Goal: Task Accomplishment & Management: Manage account settings

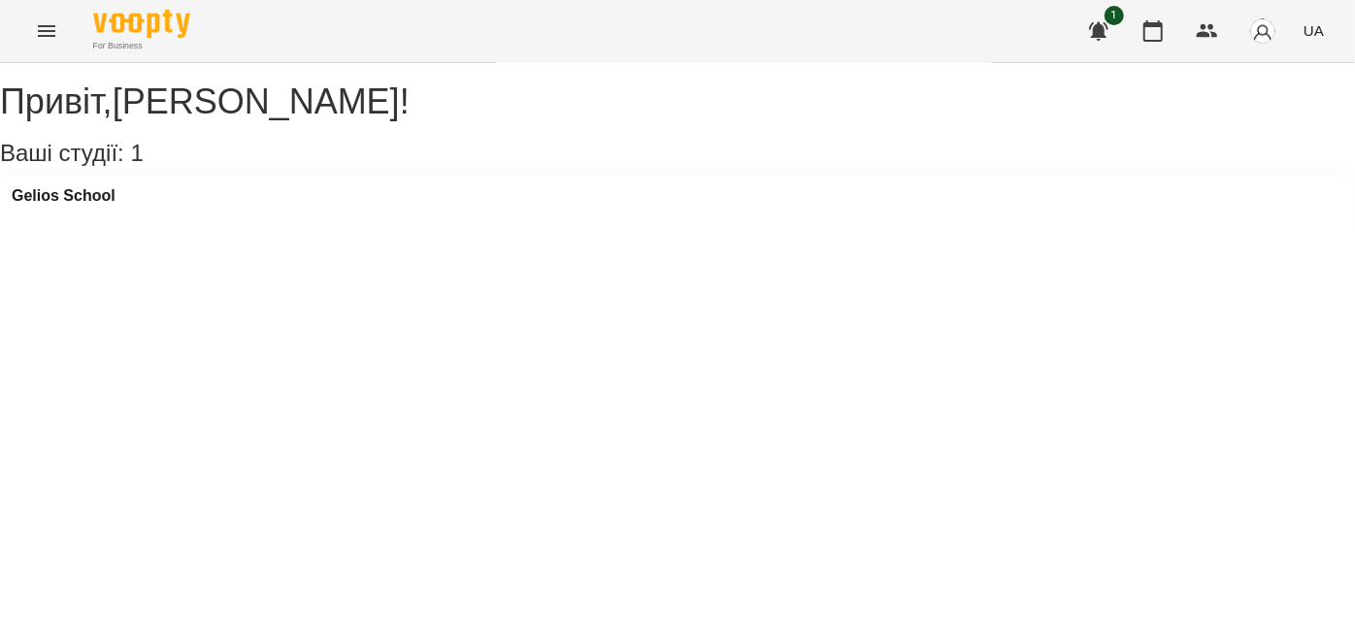
click at [51, 46] on button "Menu" at bounding box center [46, 31] width 47 height 47
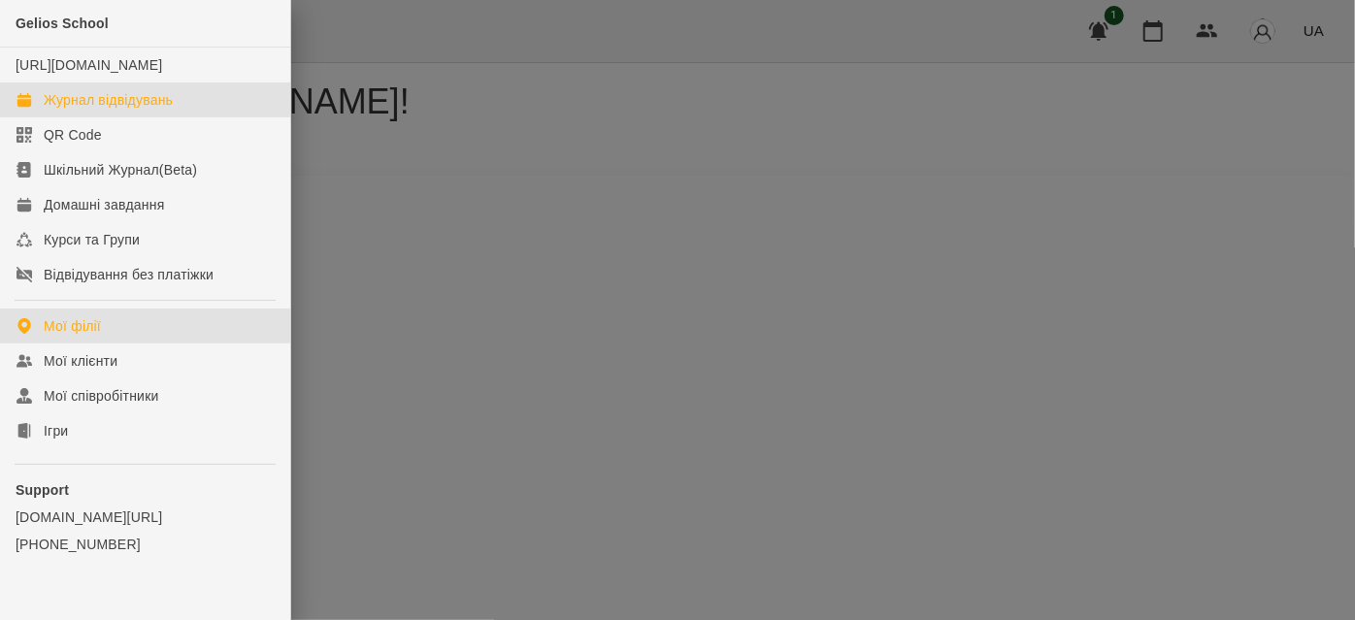
click at [95, 110] on div "Журнал відвідувань" at bounding box center [108, 99] width 129 height 19
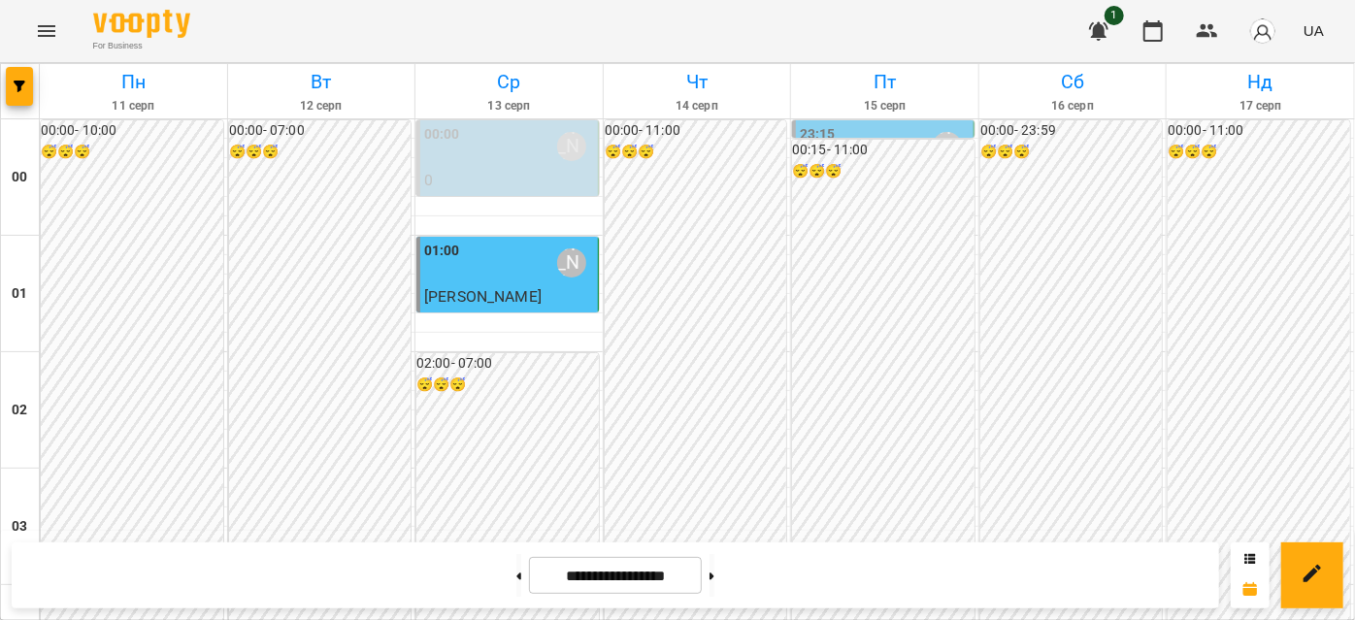
scroll to position [1235, 0]
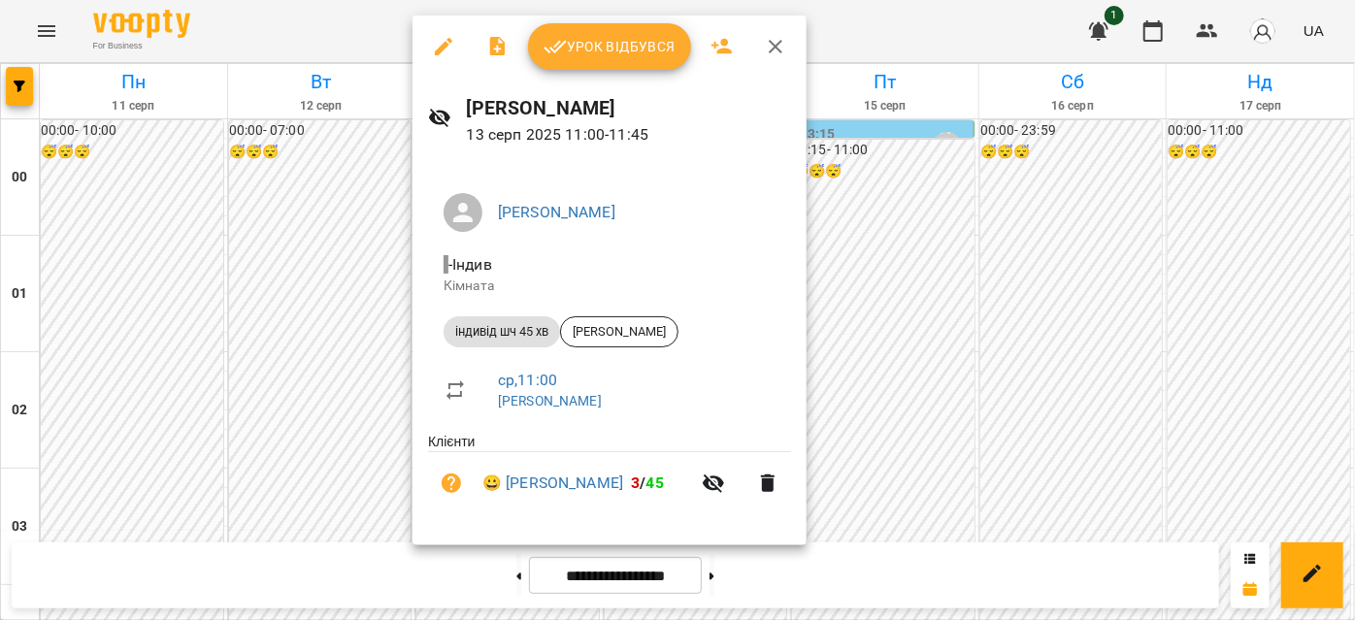
click at [565, 44] on icon "button" at bounding box center [555, 46] width 23 height 23
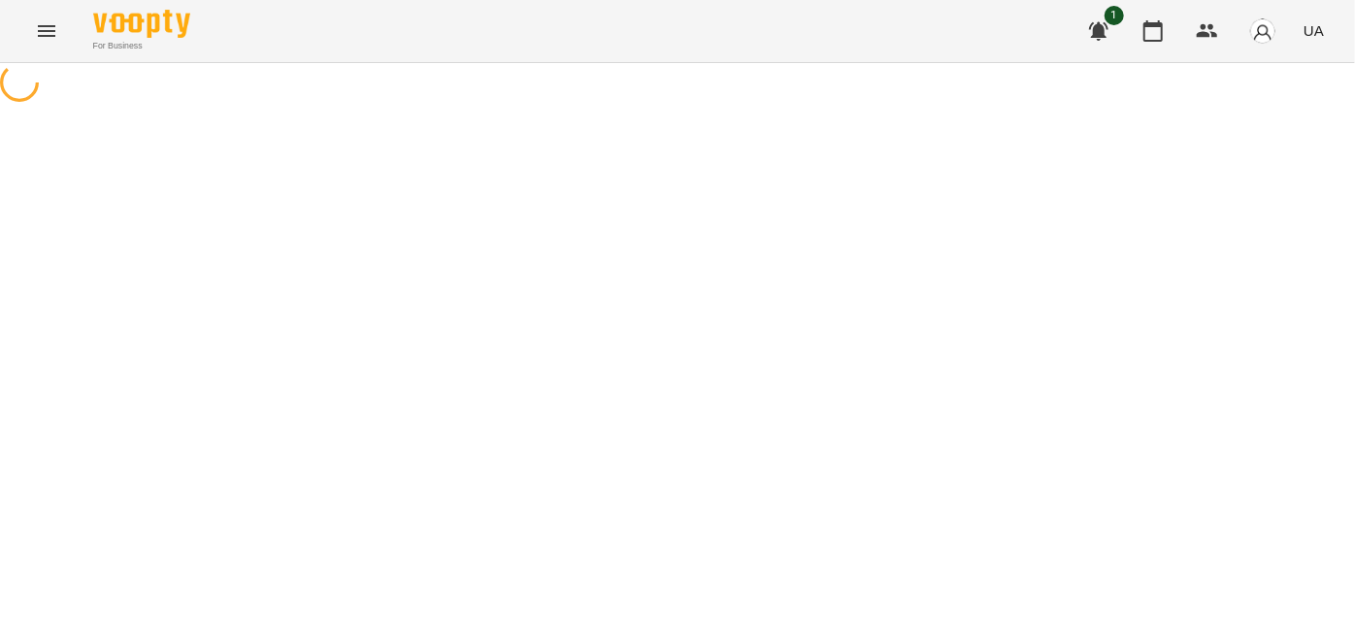
click at [45, 46] on button "Menu" at bounding box center [46, 31] width 47 height 47
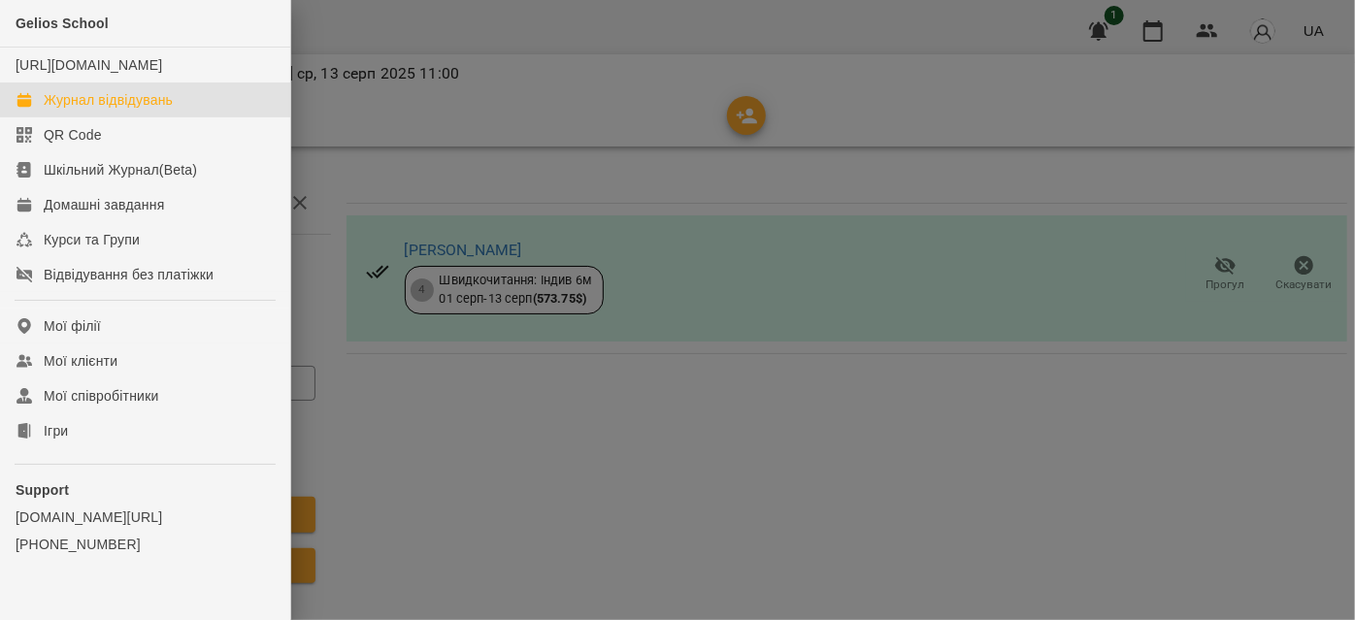
click at [105, 110] on div "Журнал відвідувань" at bounding box center [108, 99] width 129 height 19
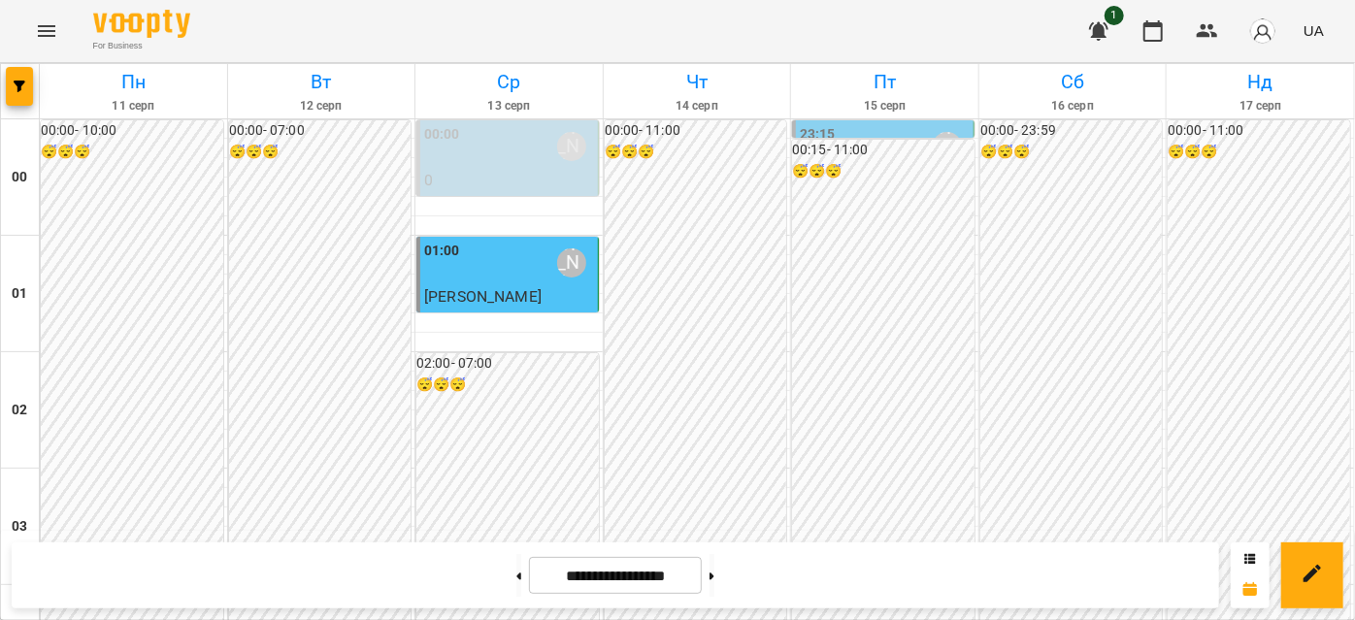
scroll to position [1323, 0]
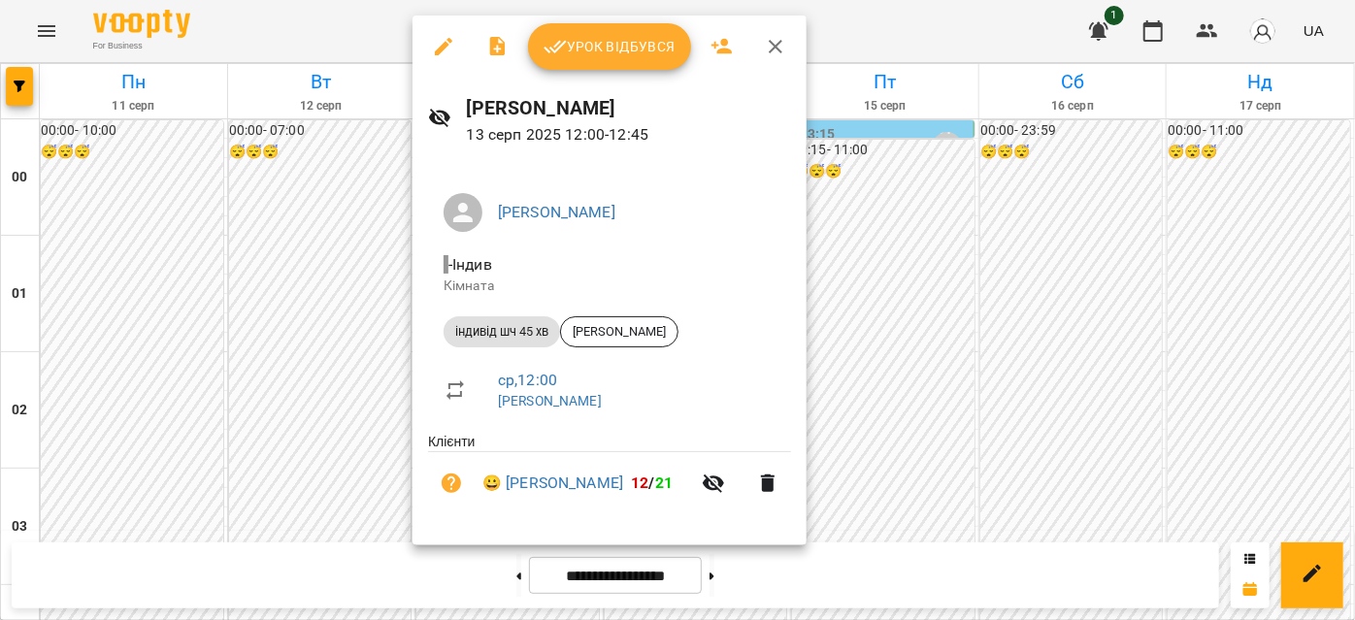
click at [776, 46] on icon "button" at bounding box center [776, 47] width 14 height 14
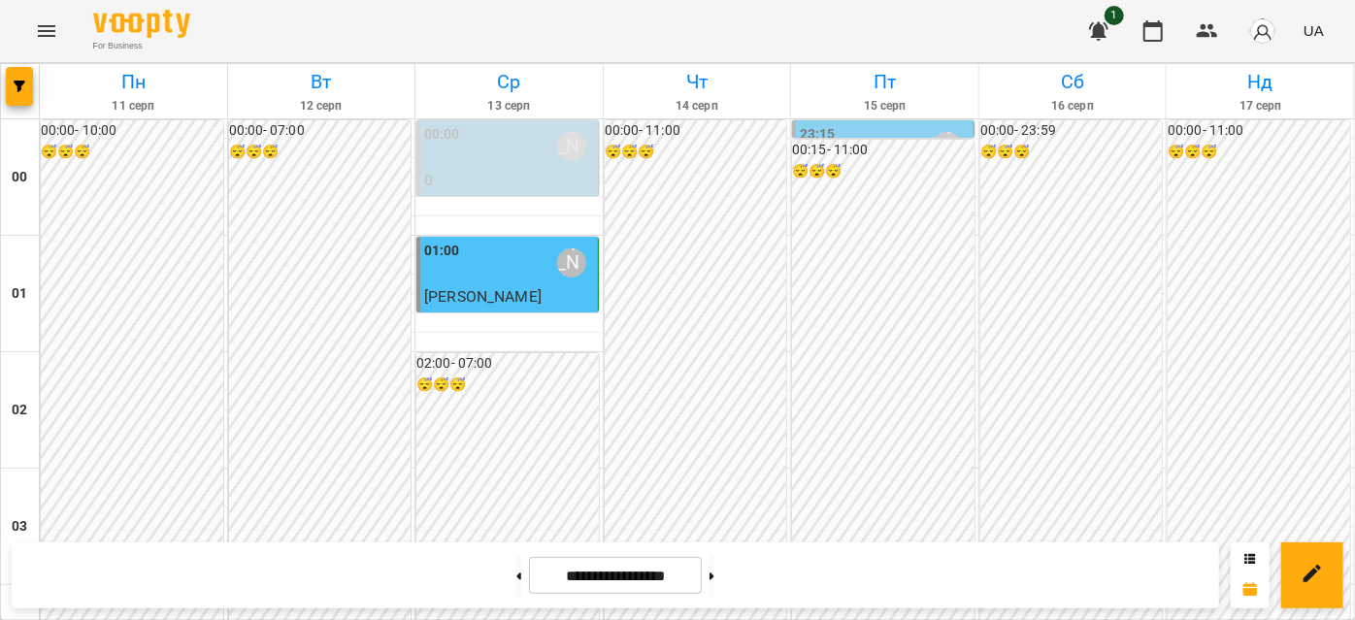
scroll to position [1058, 0]
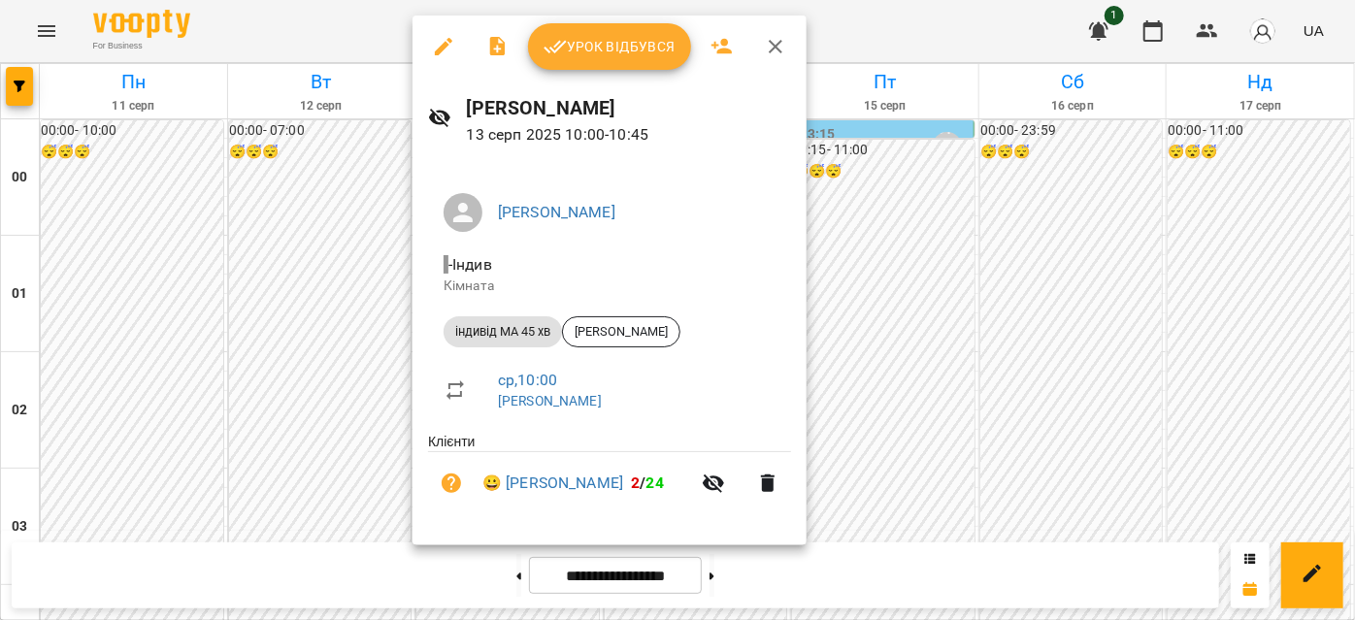
click at [449, 40] on icon "button" at bounding box center [443, 46] width 17 height 17
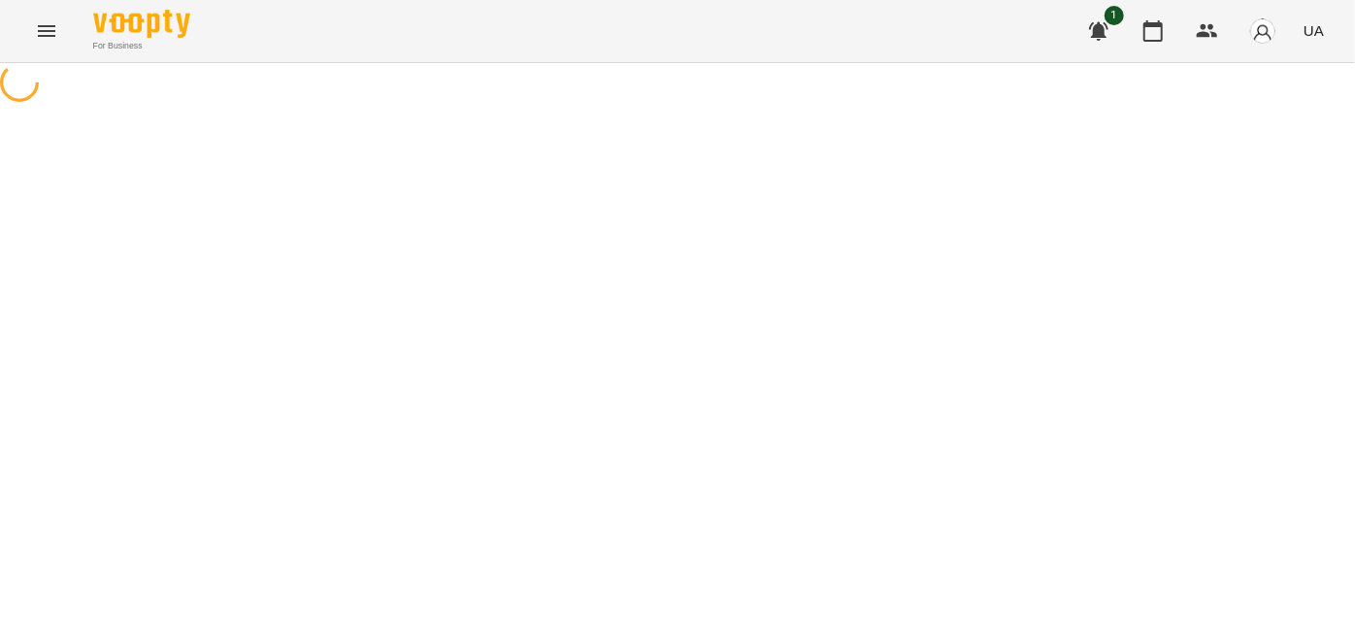
select select "**********"
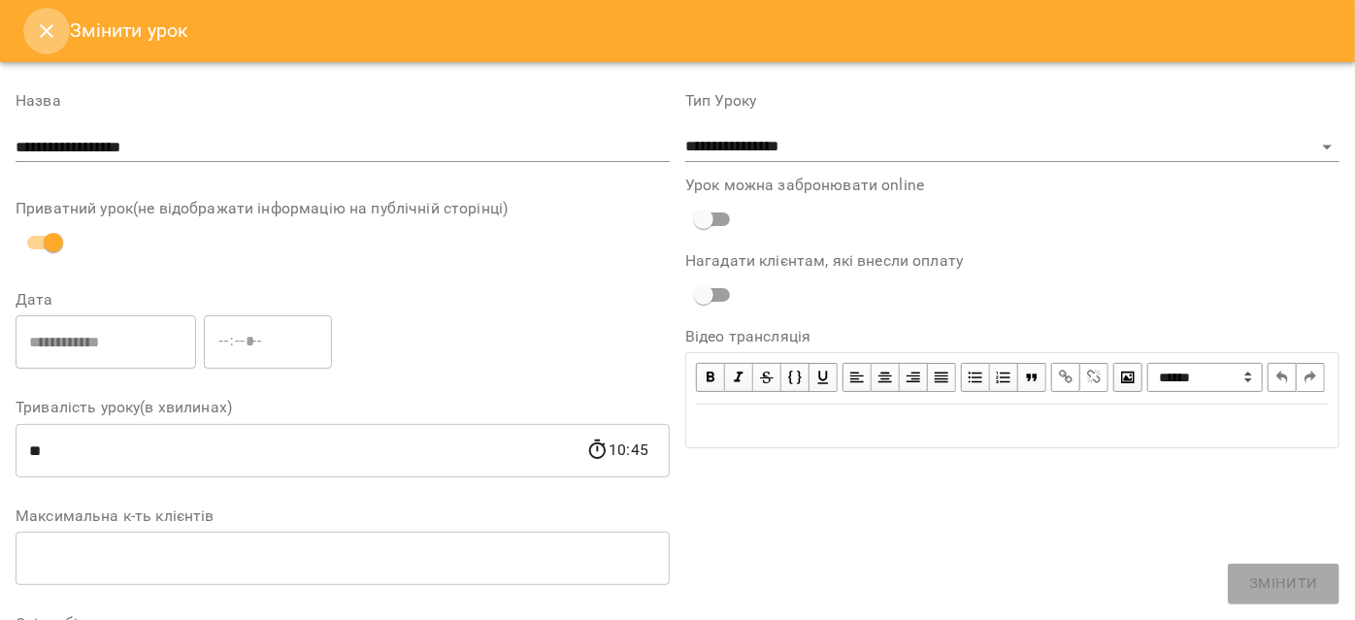
click at [28, 36] on button "Close" at bounding box center [46, 31] width 47 height 47
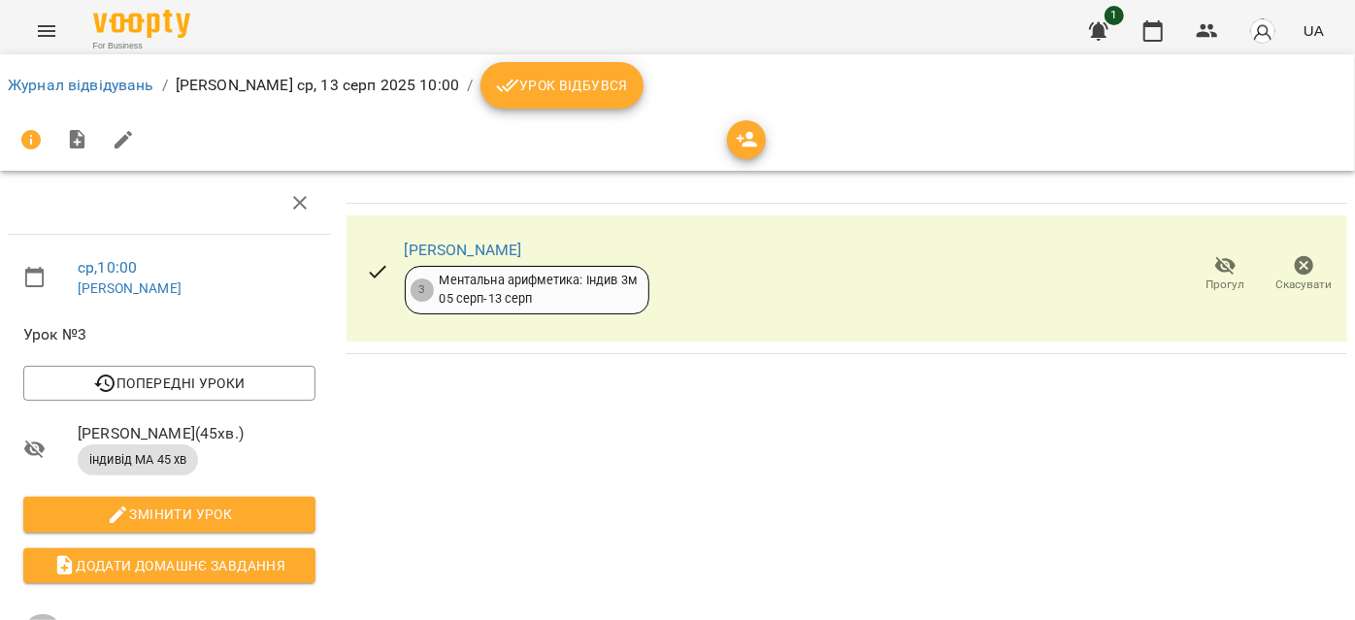
click at [569, 98] on button "Урок відбувся" at bounding box center [562, 85] width 163 height 47
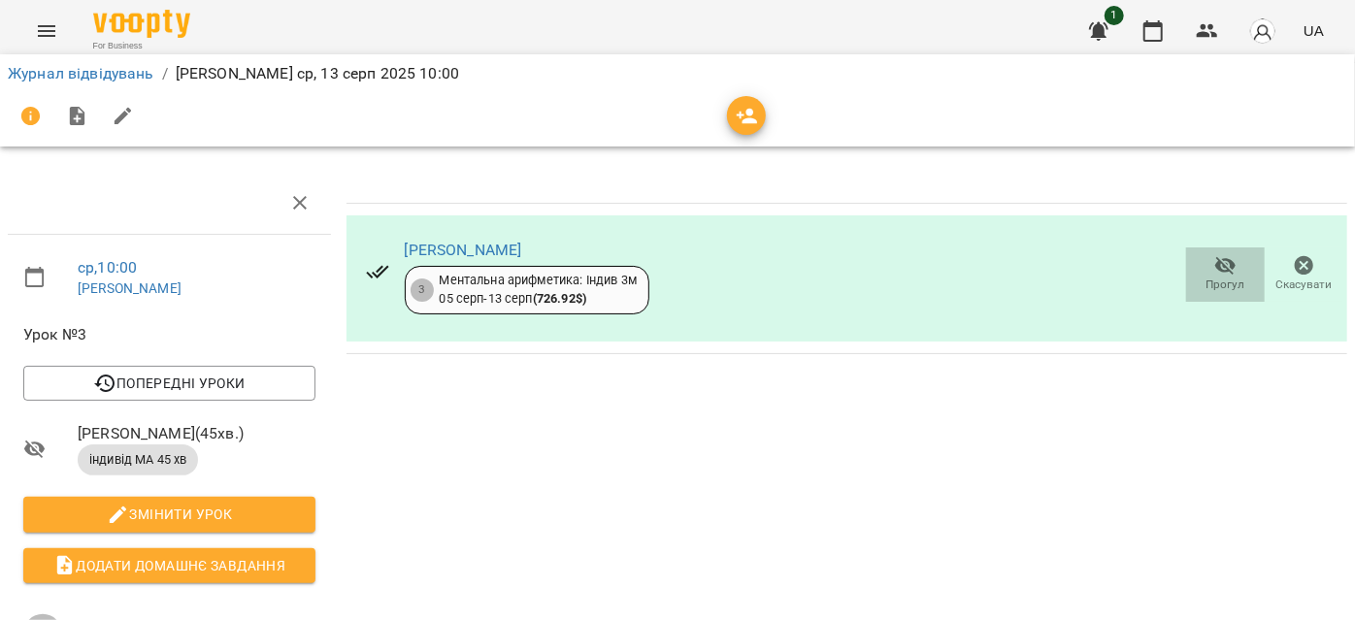
click at [1224, 275] on span "Прогул" at bounding box center [1225, 273] width 55 height 39
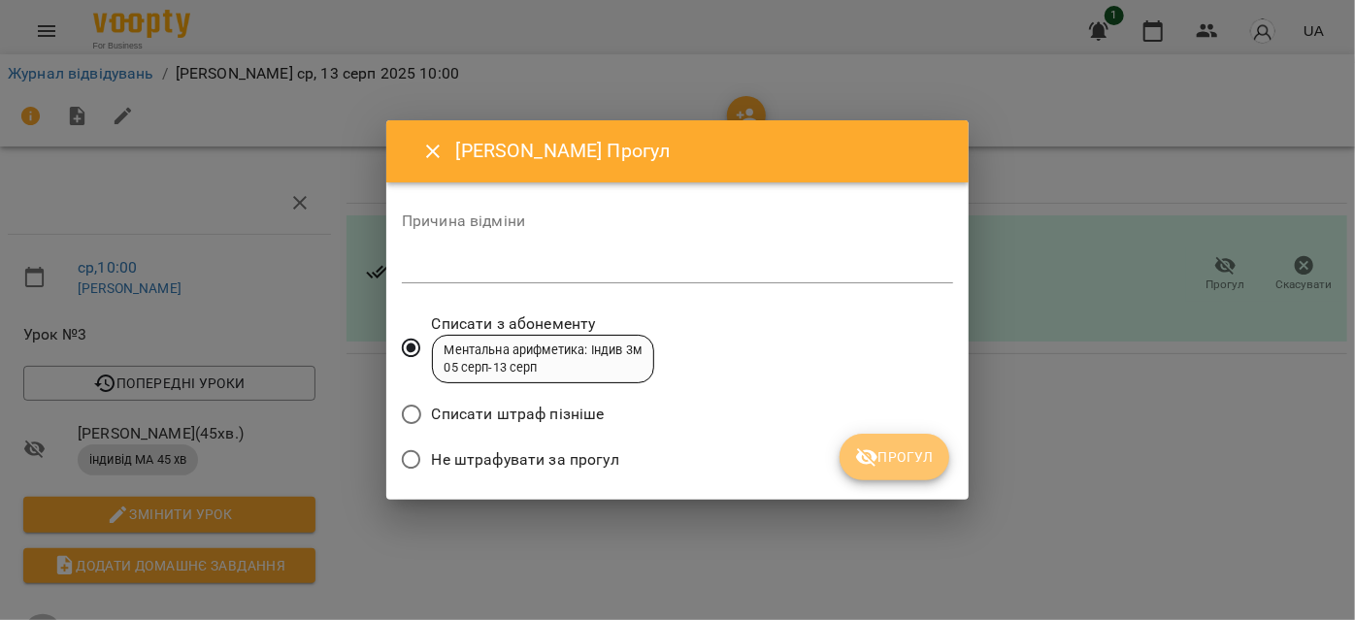
click at [875, 464] on icon "submit" at bounding box center [866, 457] width 23 height 23
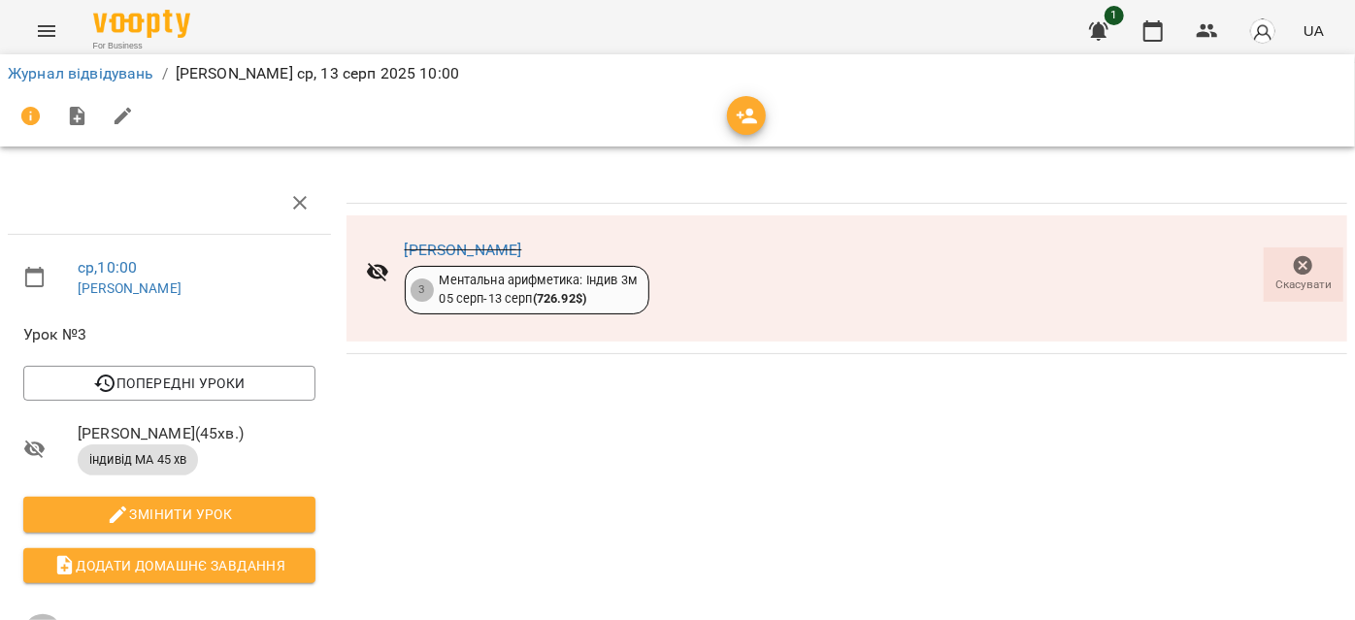
click at [32, 31] on button "Menu" at bounding box center [46, 31] width 47 height 47
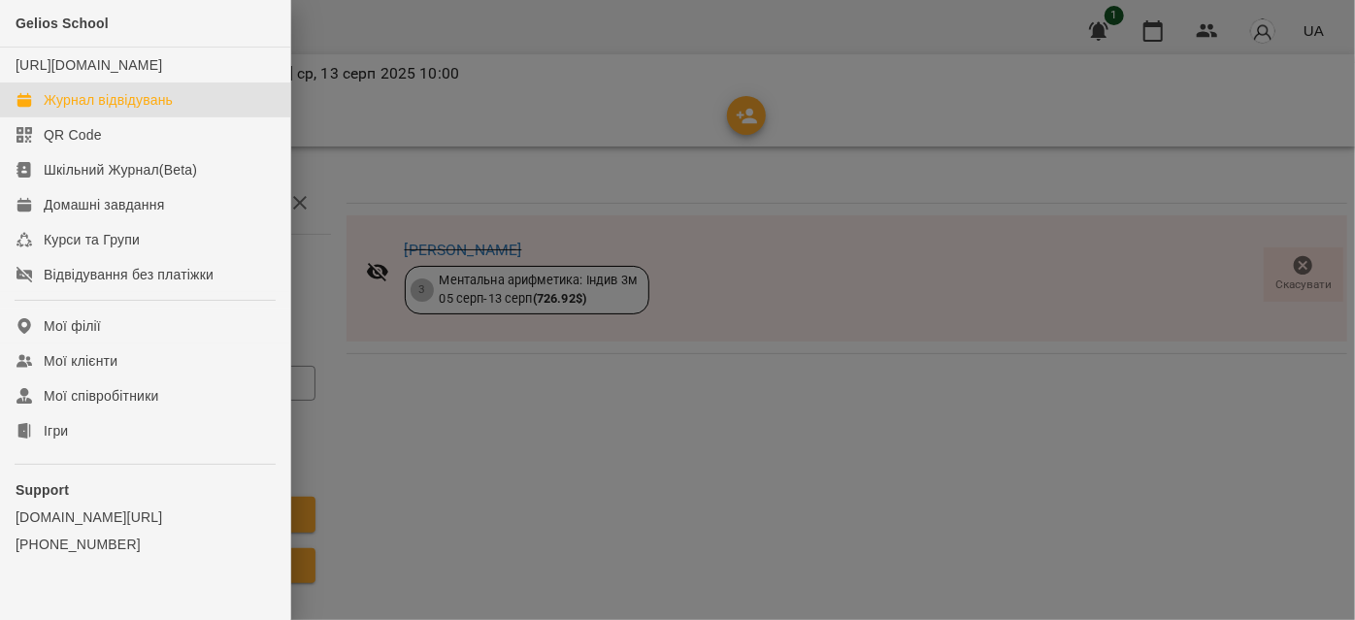
click at [81, 110] on div "Журнал відвідувань" at bounding box center [108, 99] width 129 height 19
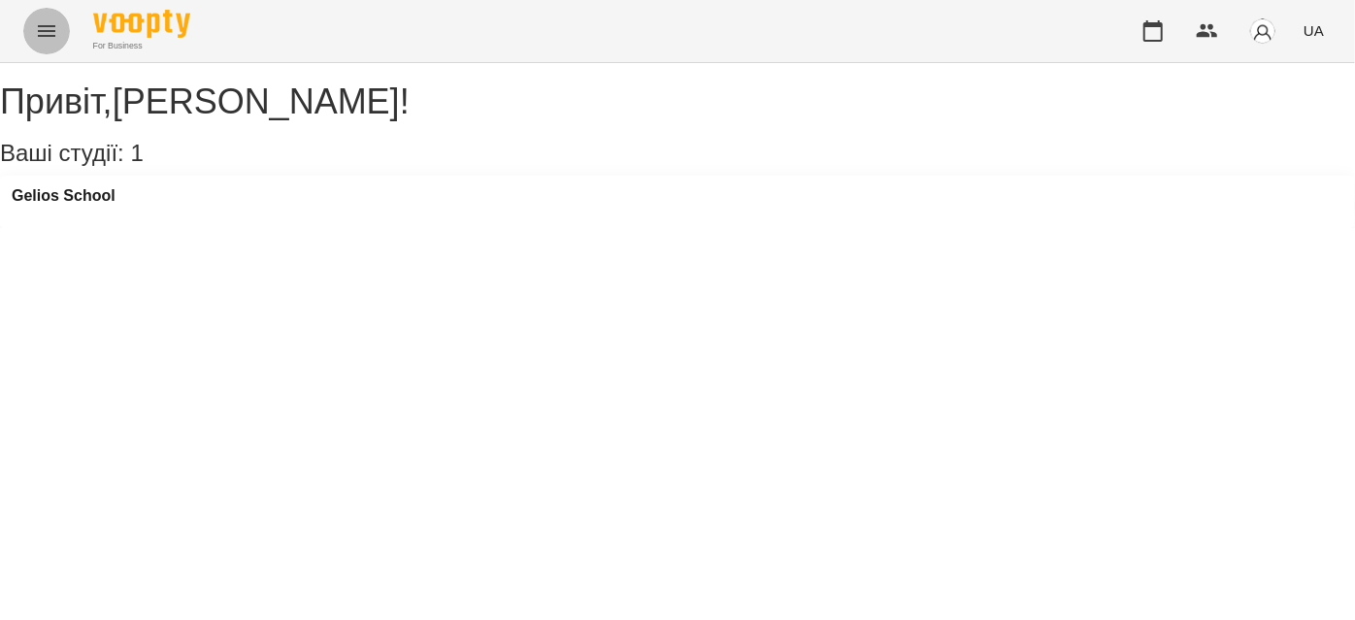
click at [53, 40] on icon "Menu" at bounding box center [46, 30] width 23 height 23
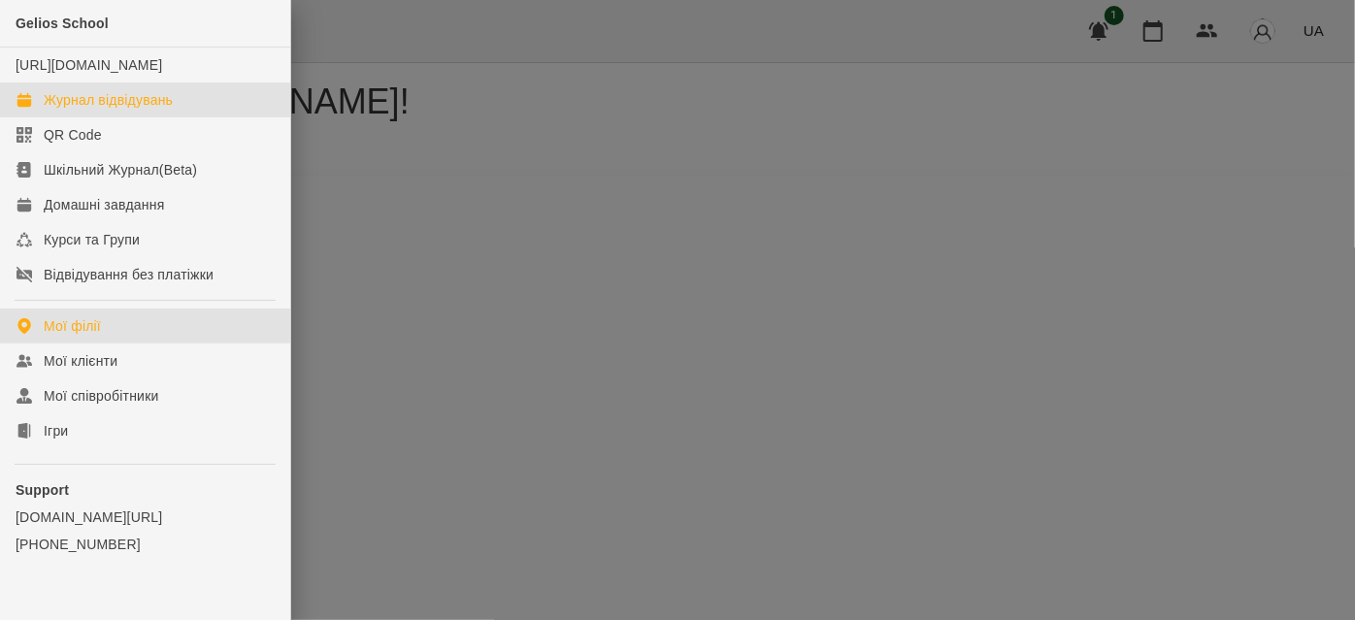
click at [86, 110] on div "Журнал відвідувань" at bounding box center [108, 99] width 129 height 19
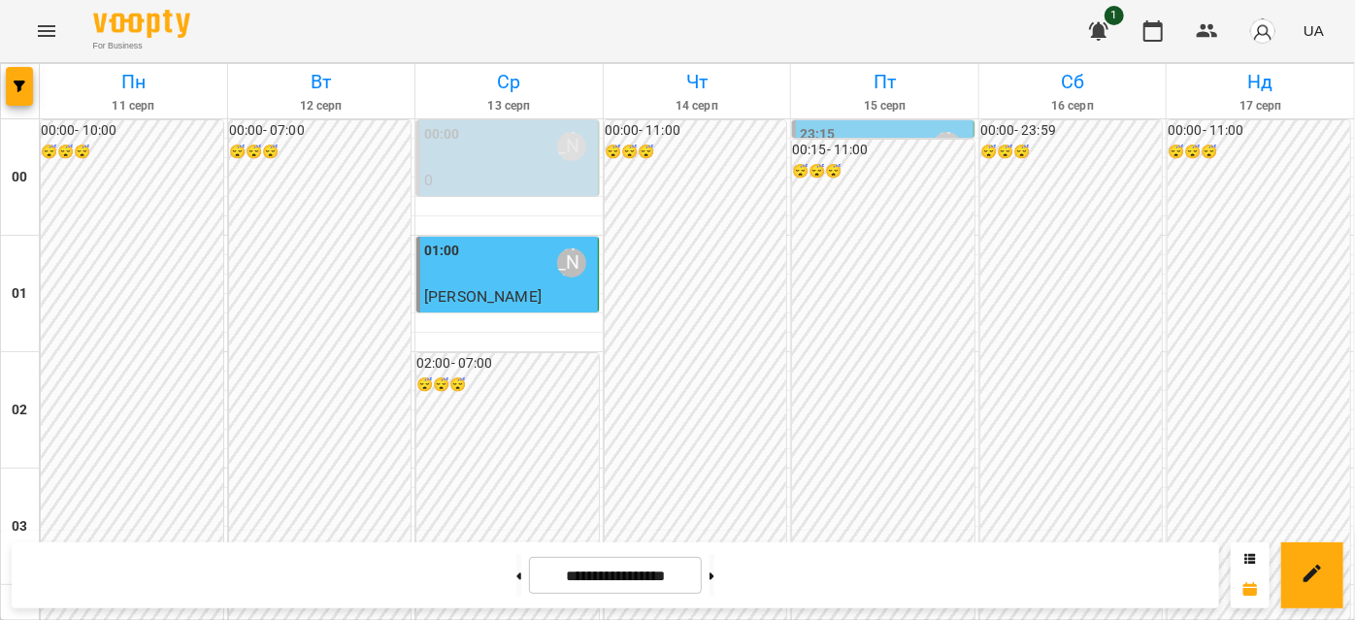
scroll to position [1235, 0]
